Goal: Task Accomplishment & Management: Use online tool/utility

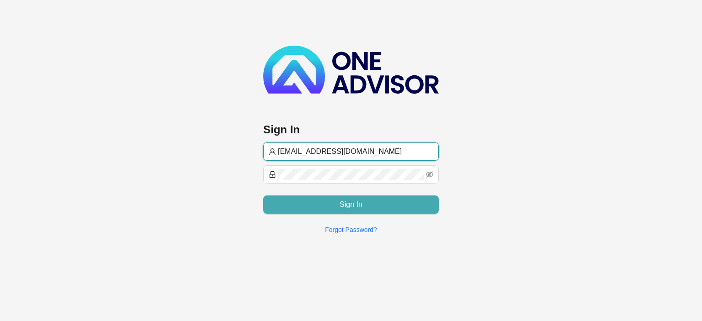
type input "[EMAIL_ADDRESS][DOMAIN_NAME]"
click at [289, 203] on button "Sign In" at bounding box center [350, 205] width 175 height 18
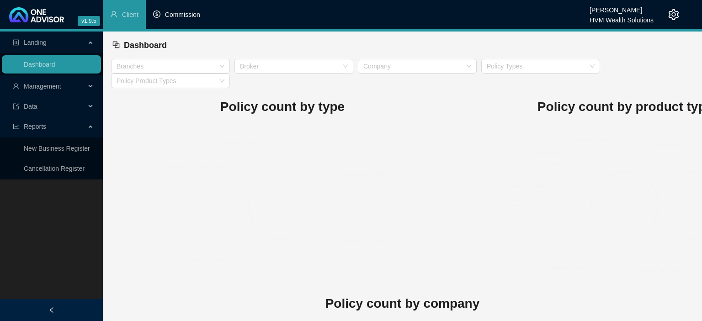
click at [171, 18] on span "Commission" at bounding box center [182, 14] width 35 height 7
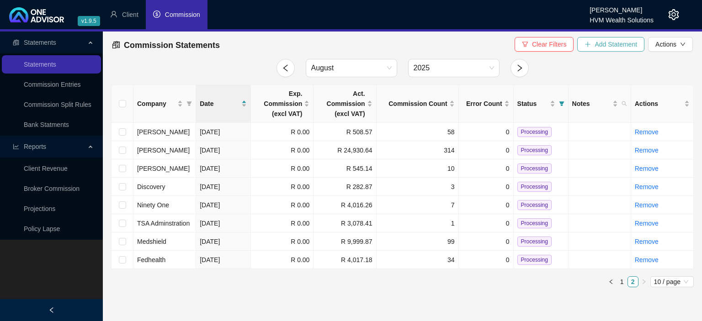
click at [588, 44] on icon "plus" at bounding box center [587, 44] width 6 height 6
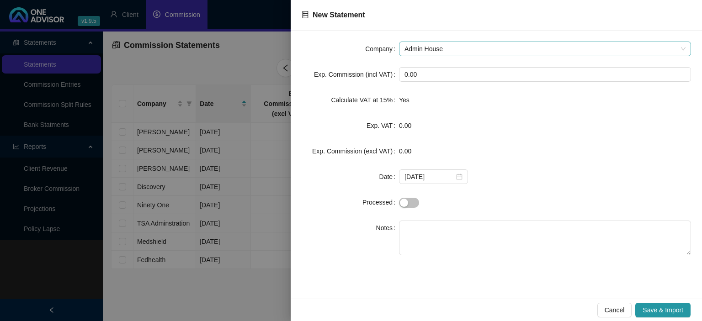
click at [432, 53] on span "Admin House" at bounding box center [544, 49] width 281 height 14
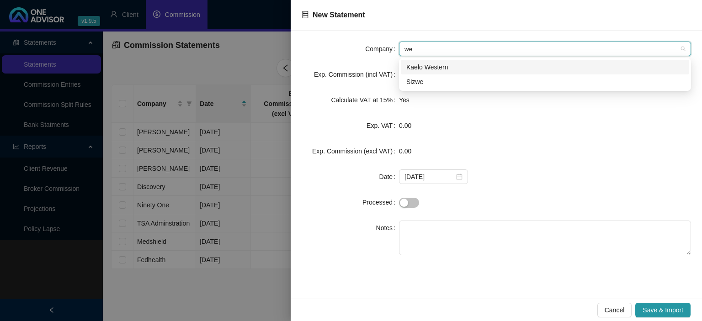
type input "[PERSON_NAME]"
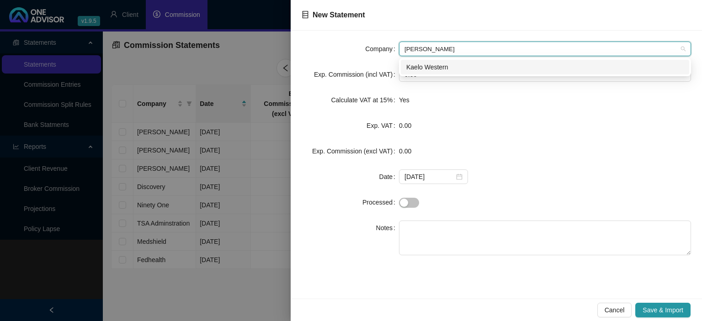
click at [424, 63] on div "Kaelo Western" at bounding box center [544, 67] width 277 height 10
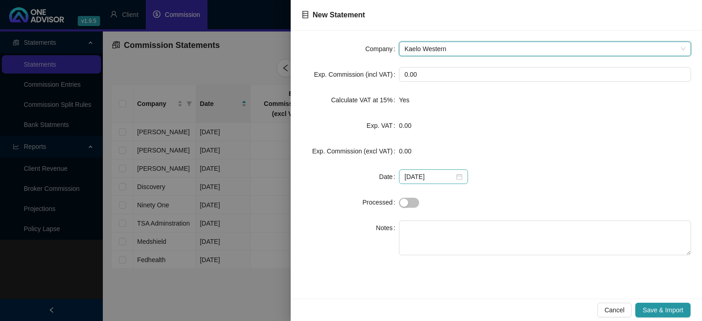
click at [458, 178] on div "[DATE]" at bounding box center [433, 177] width 58 height 10
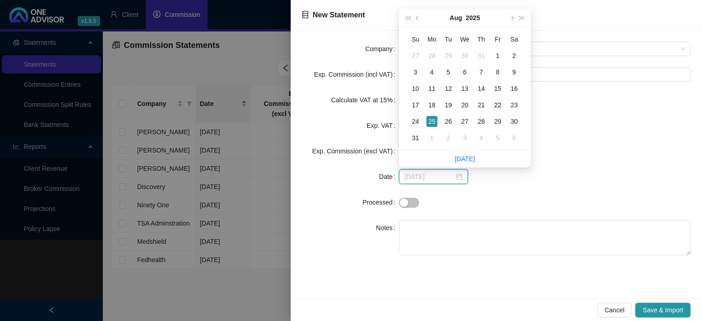
type input "[DATE]"
click at [494, 106] on div "22" at bounding box center [497, 105] width 11 height 11
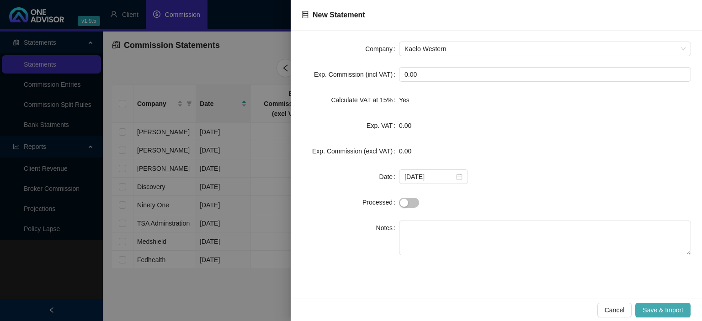
click at [648, 310] on span "Save & Import" at bounding box center [662, 310] width 41 height 10
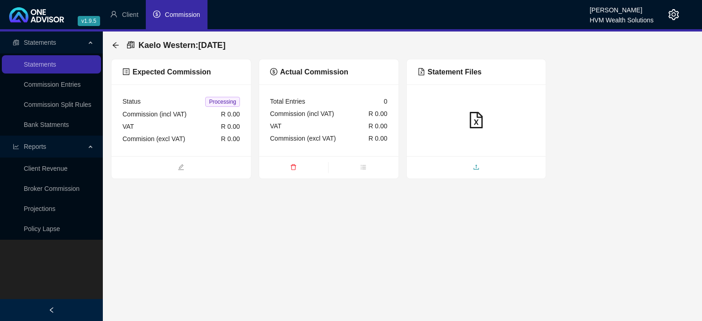
click at [459, 164] on span "upload" at bounding box center [476, 168] width 139 height 10
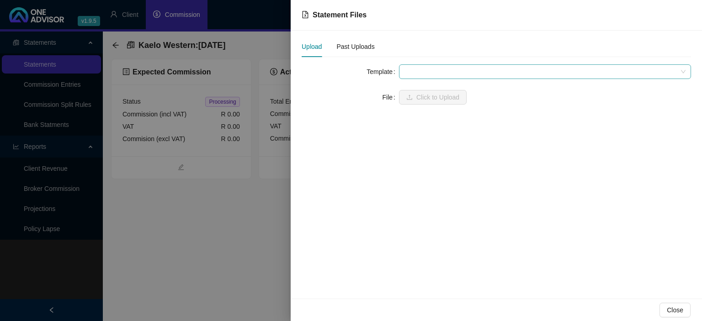
click at [421, 71] on span at bounding box center [544, 72] width 281 height 14
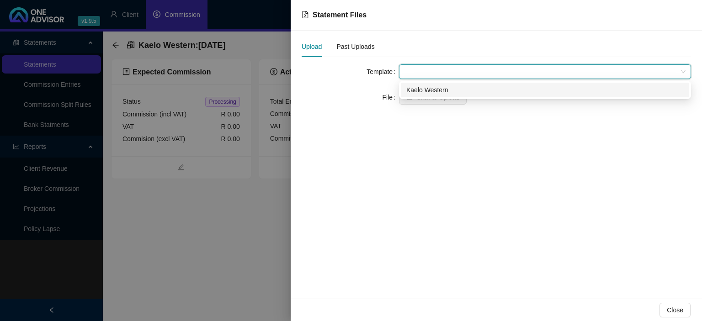
click at [420, 85] on div "Kaelo Western" at bounding box center [544, 90] width 277 height 10
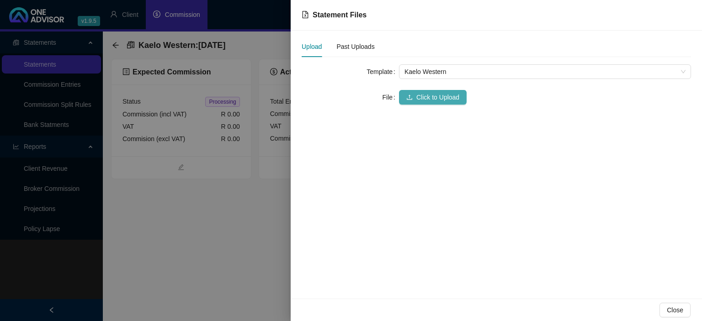
click at [418, 94] on span "Click to Upload" at bounding box center [437, 97] width 43 height 10
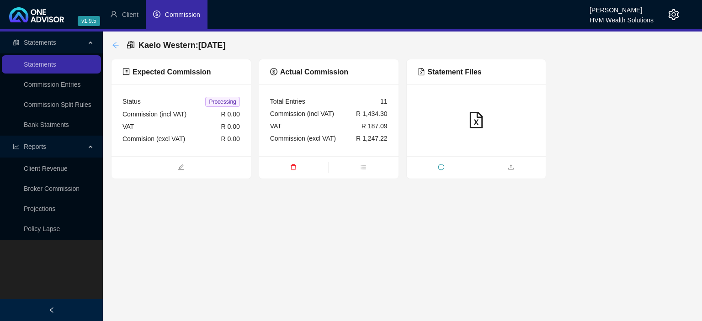
click at [118, 46] on icon "arrow-left" at bounding box center [115, 45] width 7 height 7
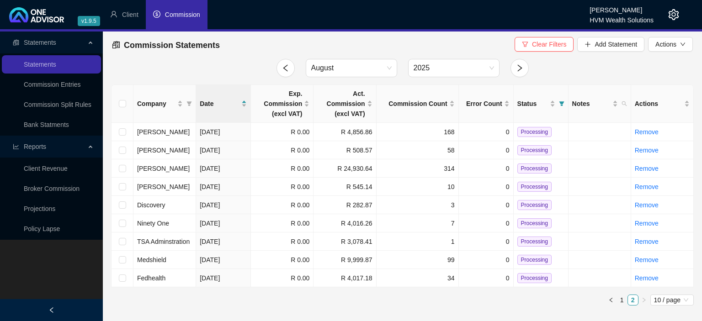
click at [673, 14] on icon "setting" at bounding box center [673, 14] width 11 height 11
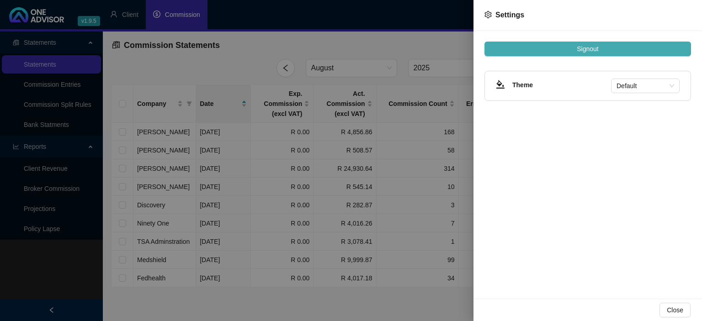
click at [593, 45] on span "Signout" at bounding box center [587, 49] width 21 height 10
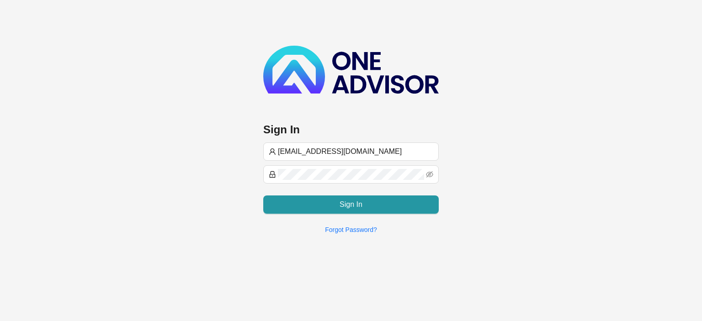
type input "[EMAIL_ADDRESS][DOMAIN_NAME]"
